Goal: Browse casually

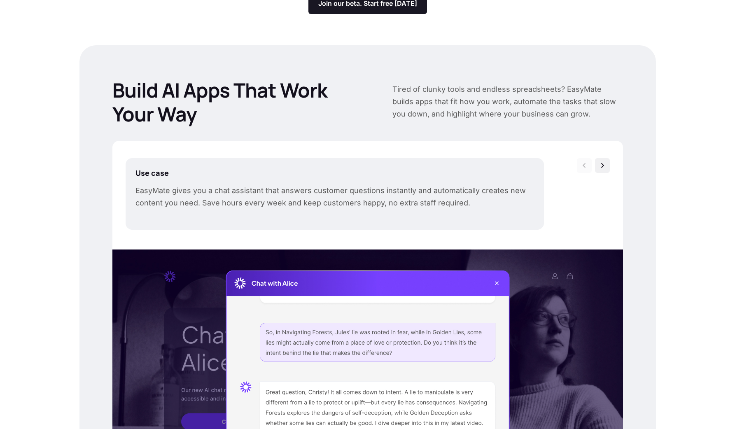
scroll to position [220, 0]
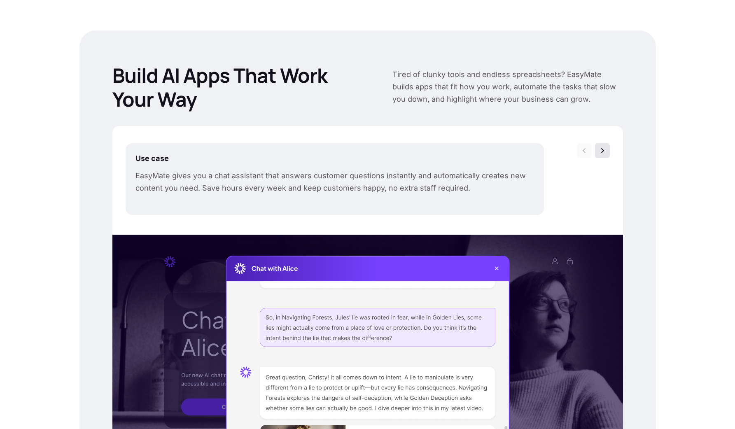
click at [598, 152] on img at bounding box center [602, 151] width 8 height 8
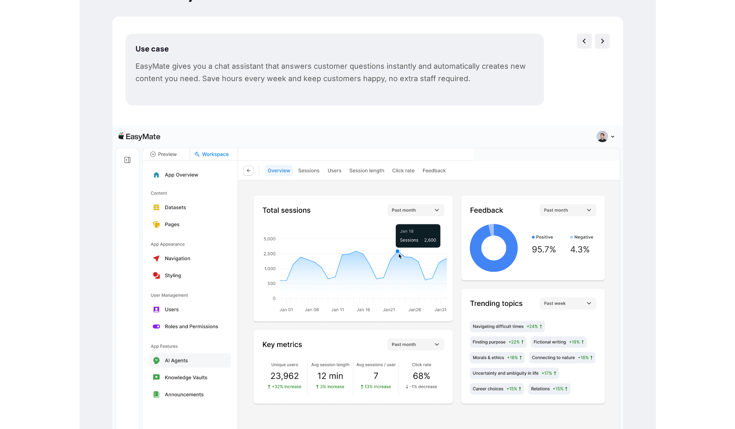
scroll to position [267, 0]
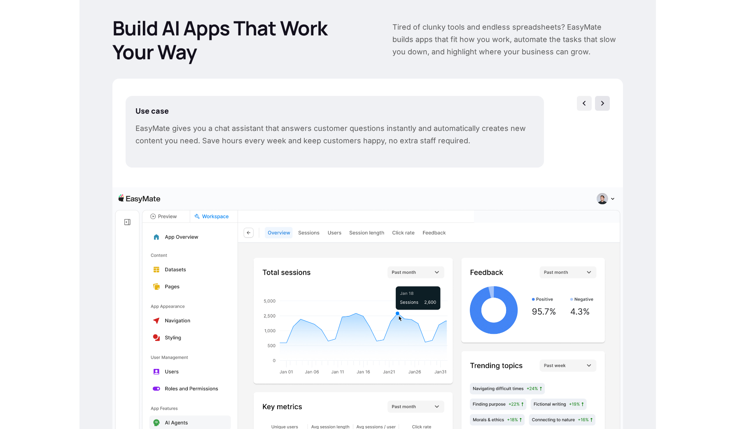
click at [602, 107] on img at bounding box center [602, 103] width 8 height 8
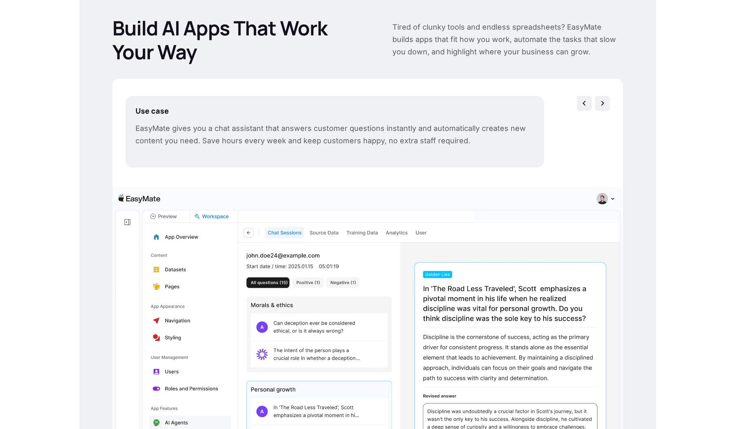
click at [602, 107] on img at bounding box center [602, 103] width 8 height 8
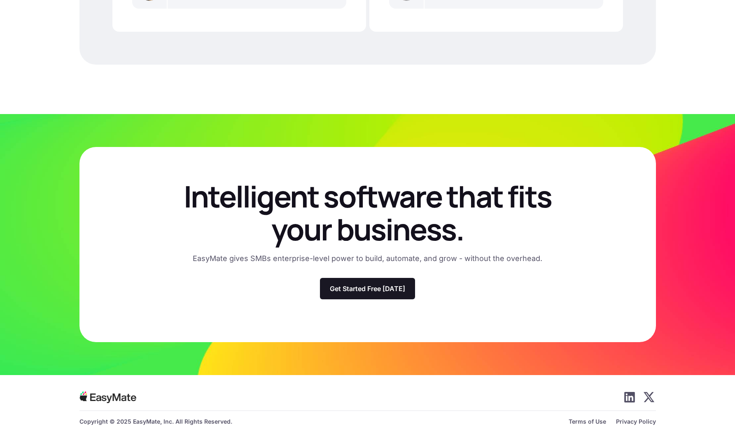
scroll to position [2288, 0]
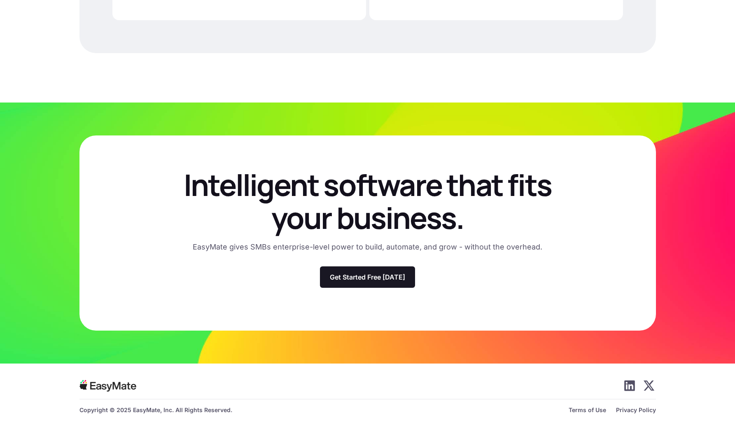
click at [648, 385] on img at bounding box center [649, 385] width 12 height 10
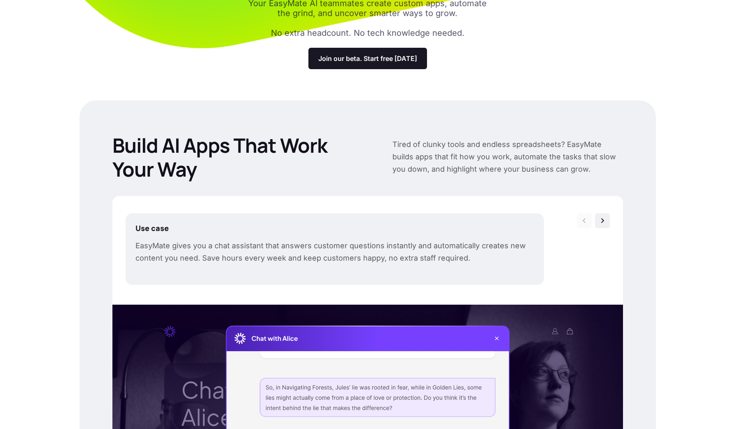
scroll to position [2289, 0]
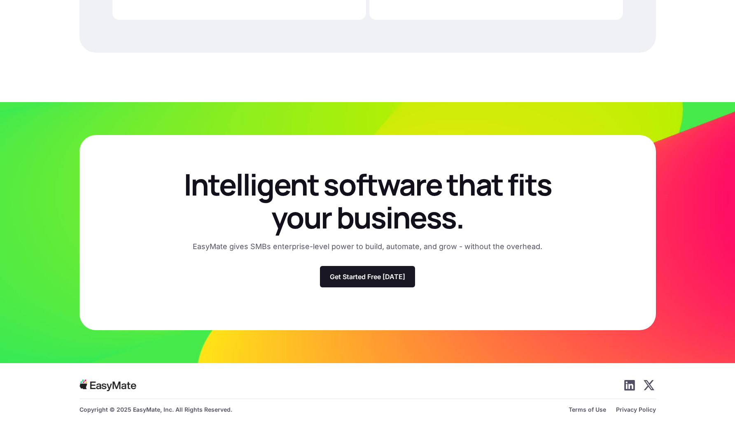
click at [650, 385] on img at bounding box center [649, 385] width 12 height 10
